Goal: Check status: Check status

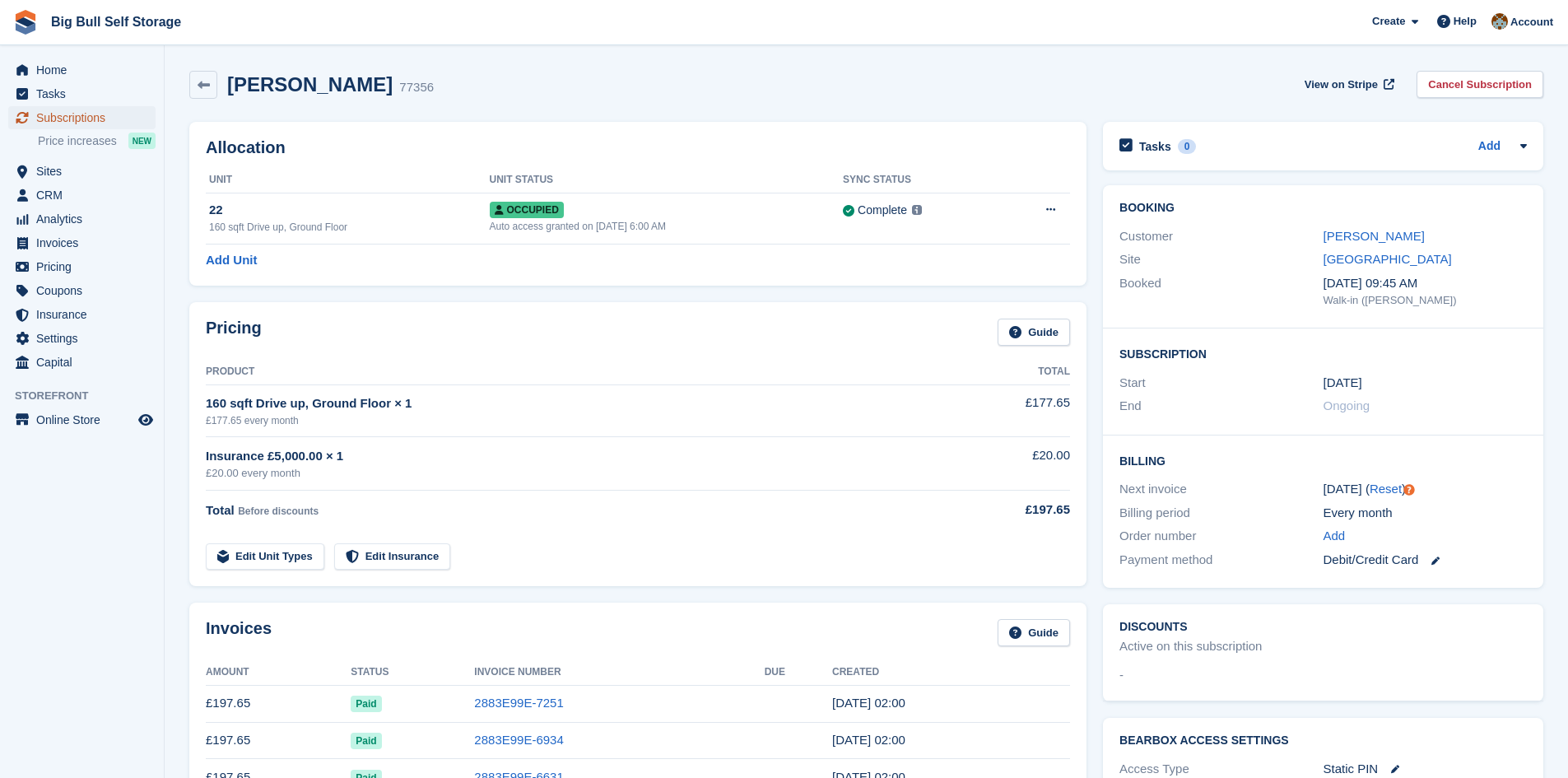
click at [45, 123] on span "Subscriptions" at bounding box center [85, 118] width 98 height 23
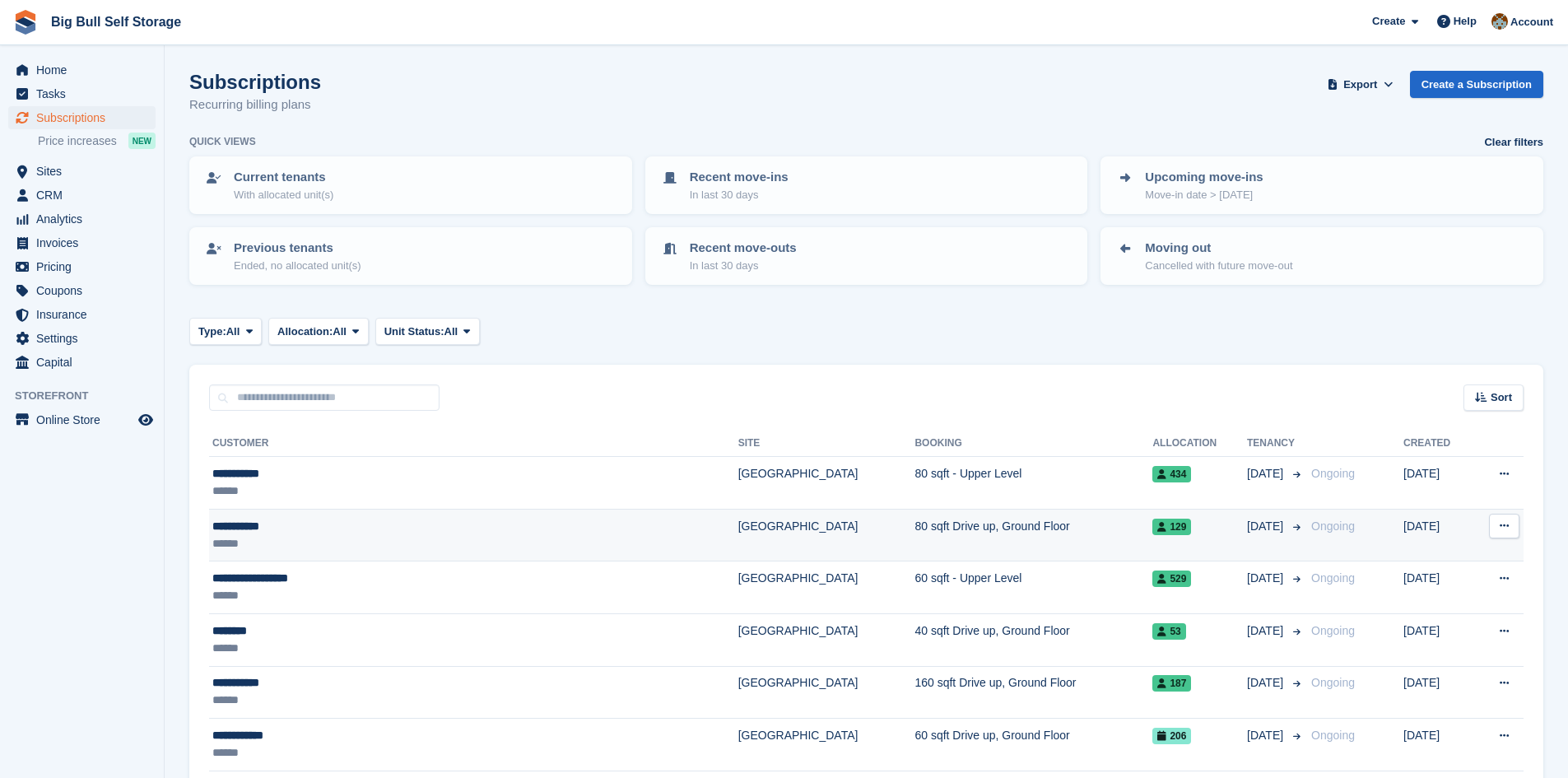
click at [246, 525] on div "**********" at bounding box center [390, 526] width 356 height 17
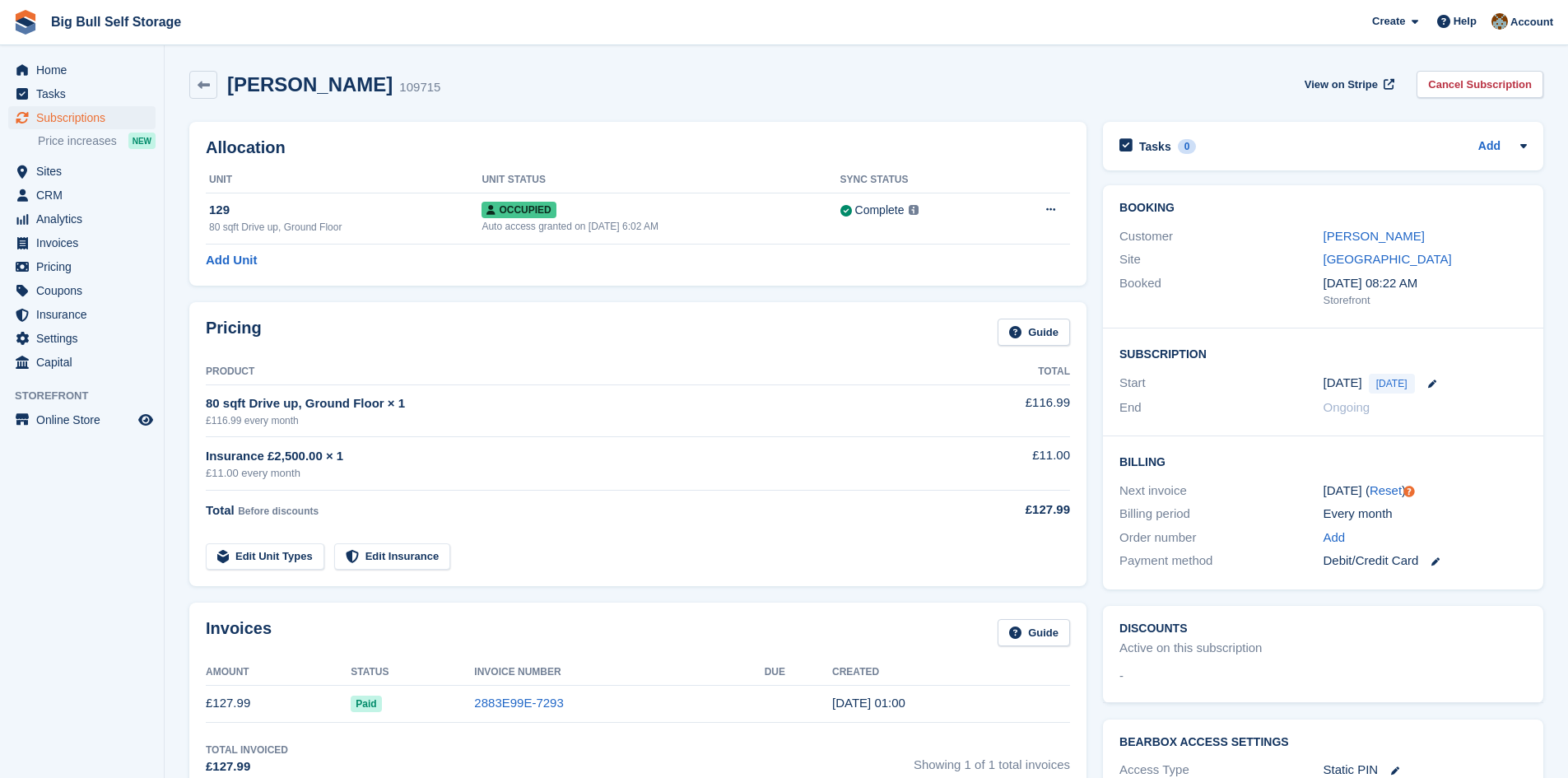
click at [991, 615] on div "Invoices Guide Amount Status Invoice Number Due Created £127.99 Paid 2883E99E-7…" at bounding box center [638, 698] width 897 height 190
